Goal: Check status: Check status

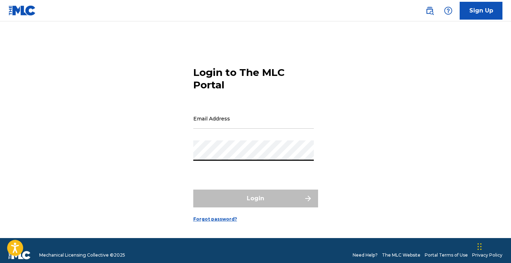
type input "[EMAIL_ADDRESS][DOMAIN_NAME]"
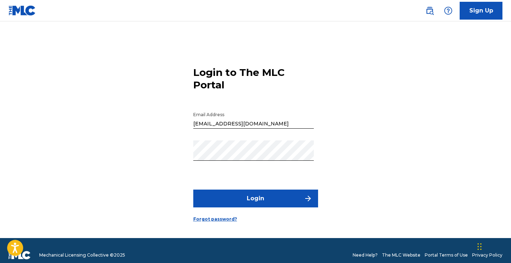
click at [262, 196] on button "Login" at bounding box center [255, 199] width 125 height 18
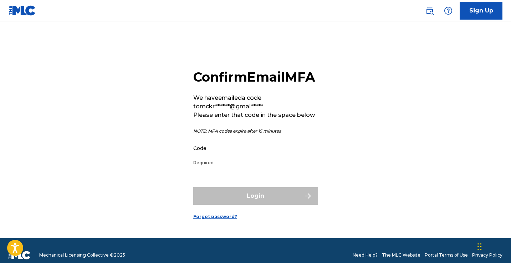
click at [201, 158] on input "Code" at bounding box center [253, 148] width 120 height 20
paste input "434499"
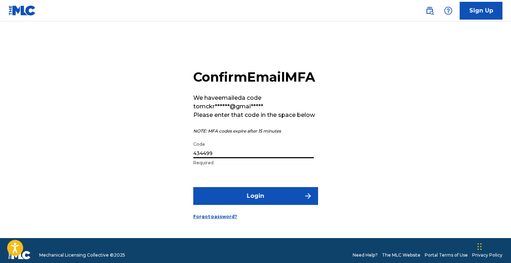
type input "434499"
click at [250, 203] on button "Login" at bounding box center [255, 196] width 125 height 18
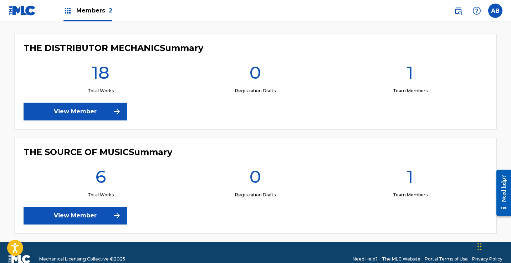
scroll to position [206, 0]
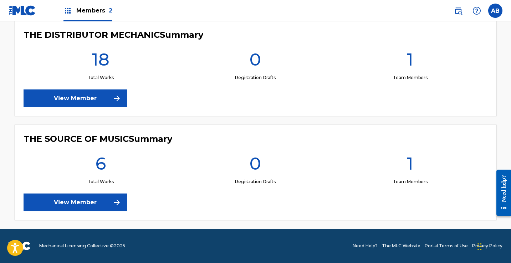
click at [96, 201] on link "View Member" at bounding box center [75, 203] width 103 height 18
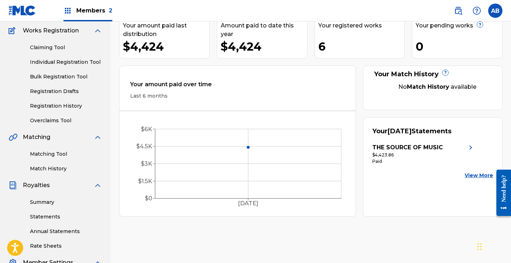
scroll to position [58, 0]
click at [477, 175] on link "View More" at bounding box center [478, 174] width 29 height 7
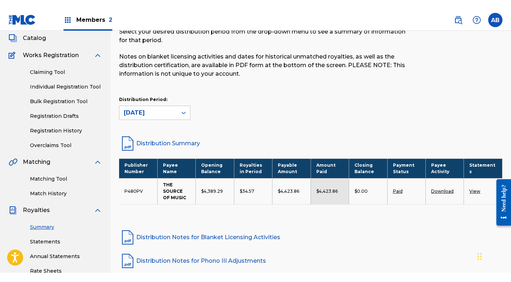
scroll to position [43, 0]
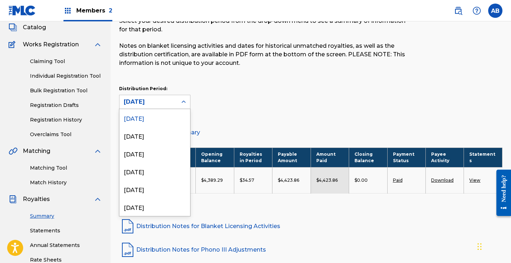
click at [163, 104] on div "[DATE]" at bounding box center [148, 102] width 49 height 9
click at [148, 137] on div "[DATE]" at bounding box center [154, 136] width 71 height 18
click at [166, 103] on div "[DATE]" at bounding box center [148, 102] width 49 height 9
click at [151, 150] on div "[DATE]" at bounding box center [154, 154] width 71 height 18
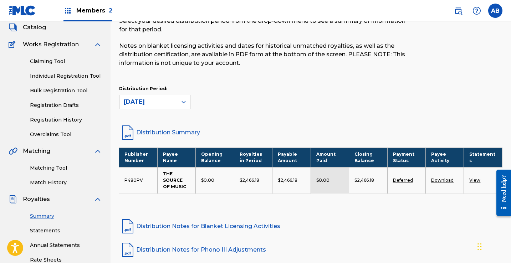
click at [171, 104] on div "[DATE]" at bounding box center [148, 102] width 49 height 9
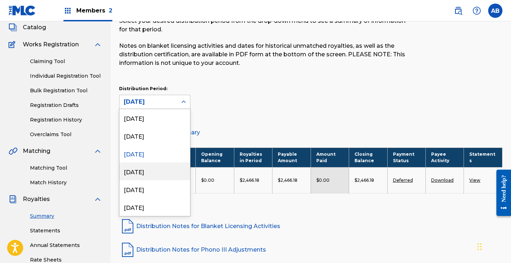
click at [144, 173] on div "[DATE]" at bounding box center [154, 172] width 71 height 18
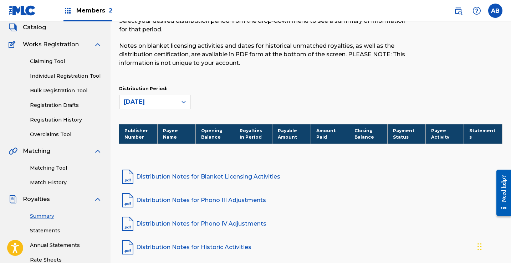
click at [166, 99] on div "[DATE]" at bounding box center [148, 102] width 49 height 9
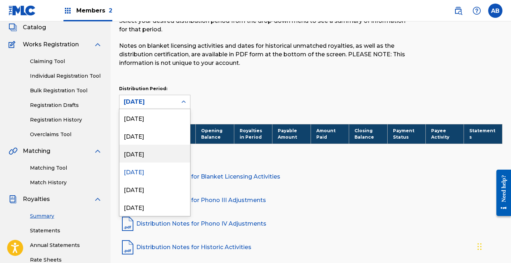
click at [152, 153] on div "[DATE]" at bounding box center [154, 154] width 71 height 18
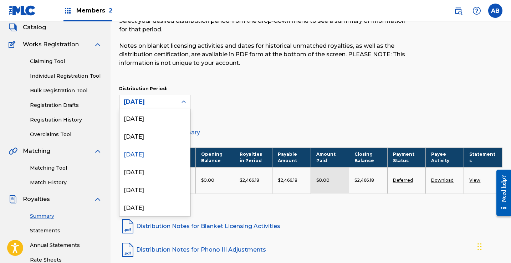
click at [159, 102] on div "[DATE]" at bounding box center [148, 102] width 49 height 9
click at [150, 138] on div "[DATE]" at bounding box center [154, 136] width 71 height 18
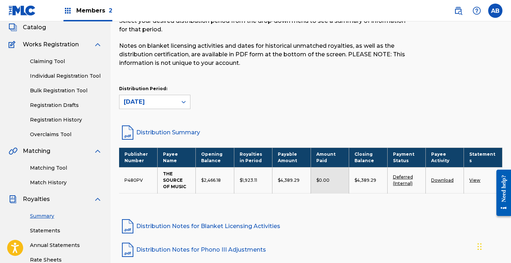
click at [168, 99] on div "[DATE]" at bounding box center [148, 102] width 49 height 9
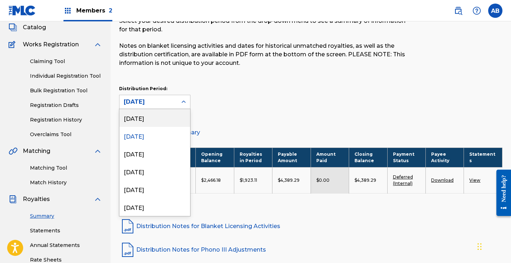
click at [154, 115] on div "[DATE]" at bounding box center [154, 118] width 71 height 18
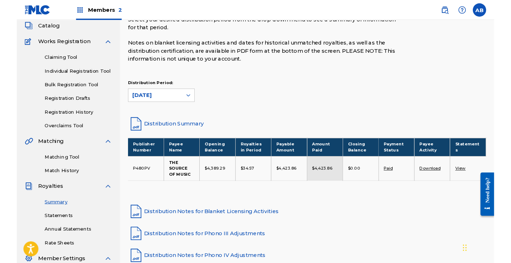
scroll to position [0, 0]
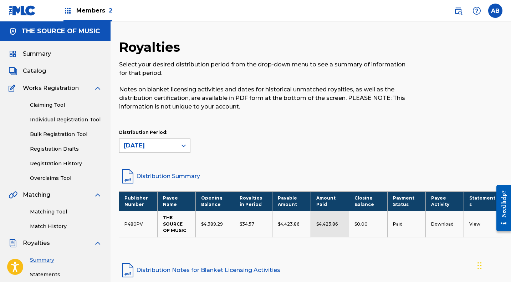
click at [39, 68] on span "Catalog" at bounding box center [34, 71] width 23 height 9
